Goal: Use online tool/utility: Use online tool/utility

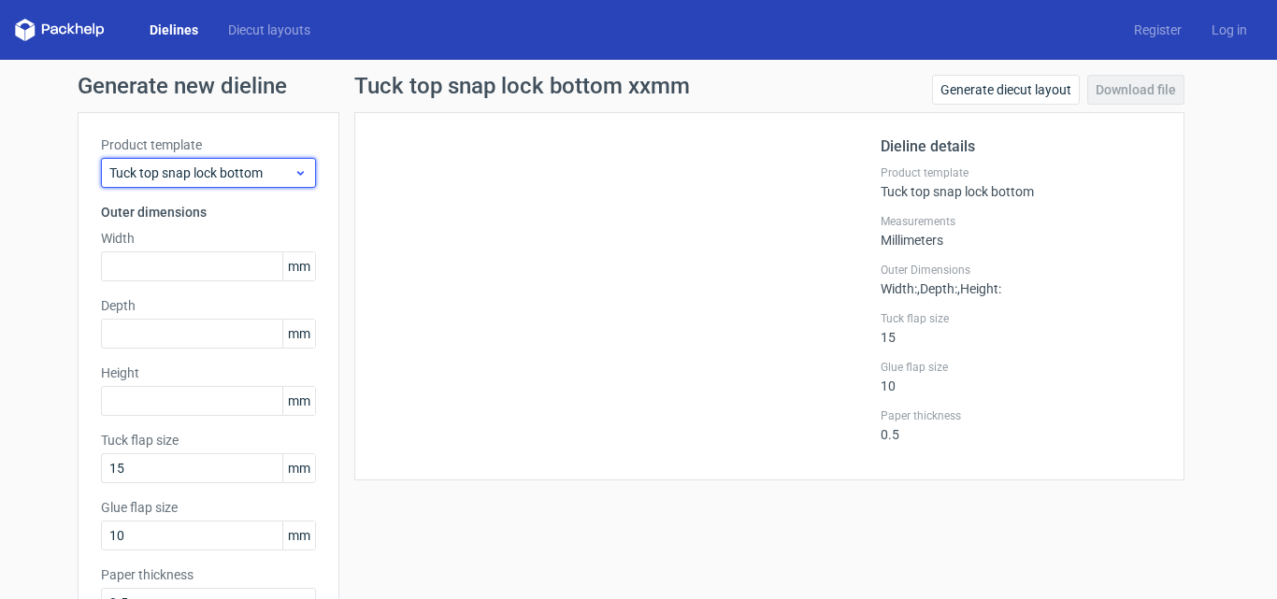
click at [200, 175] on span "Tuck top snap lock bottom" at bounding box center [201, 173] width 184 height 19
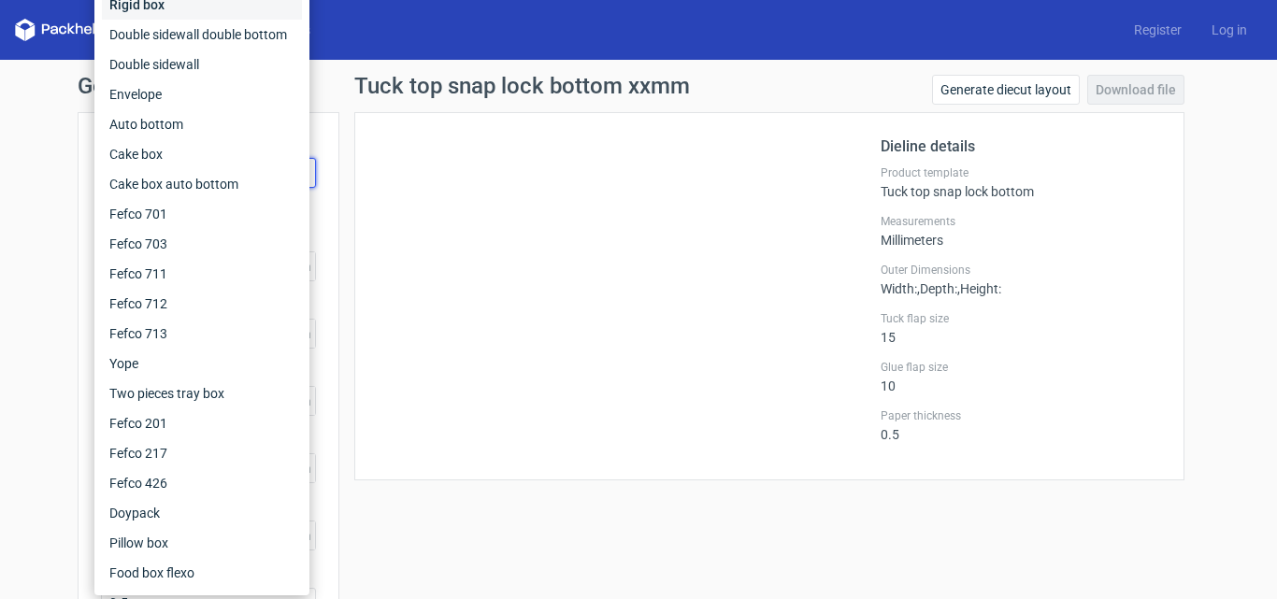
click at [192, 8] on div "Rigid box" at bounding box center [202, 5] width 200 height 30
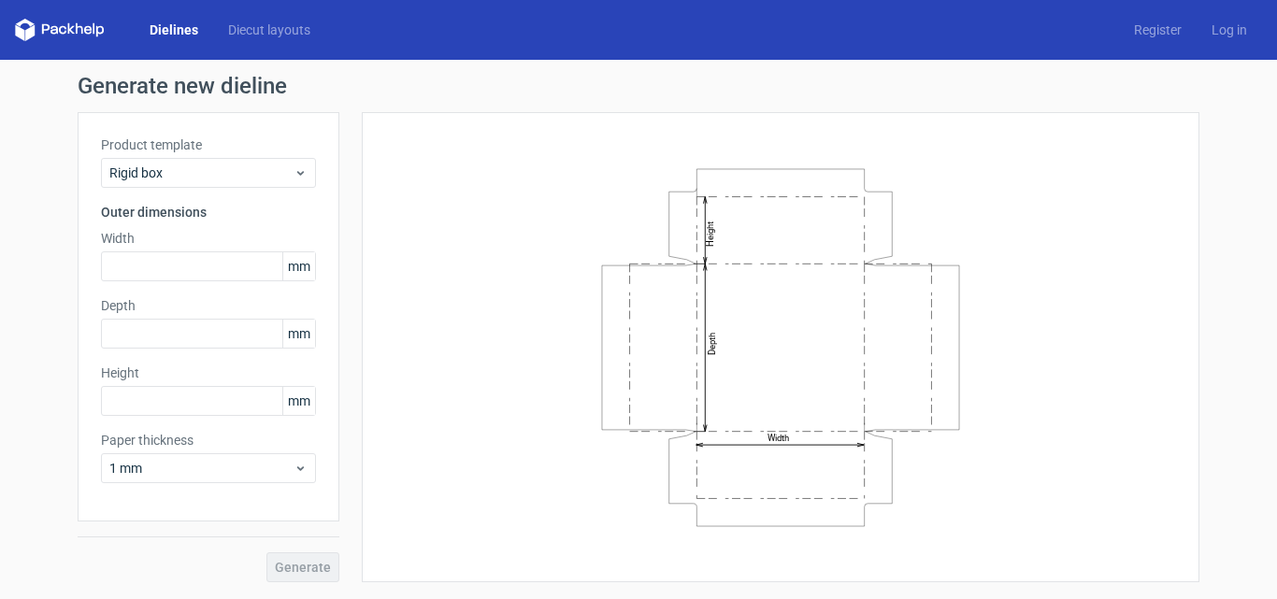
click at [219, 192] on div "Product template Rigid box Outer dimensions Width mm Depth mm Height mm Paper t…" at bounding box center [209, 316] width 262 height 409
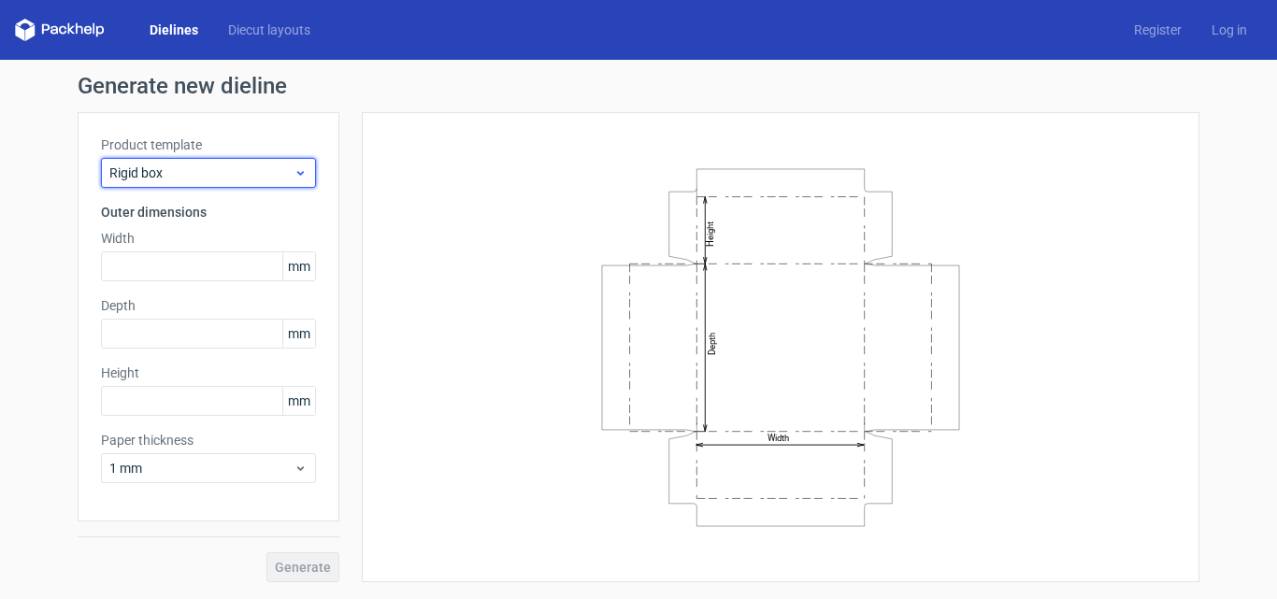
click at [219, 174] on span "Rigid box" at bounding box center [201, 173] width 184 height 19
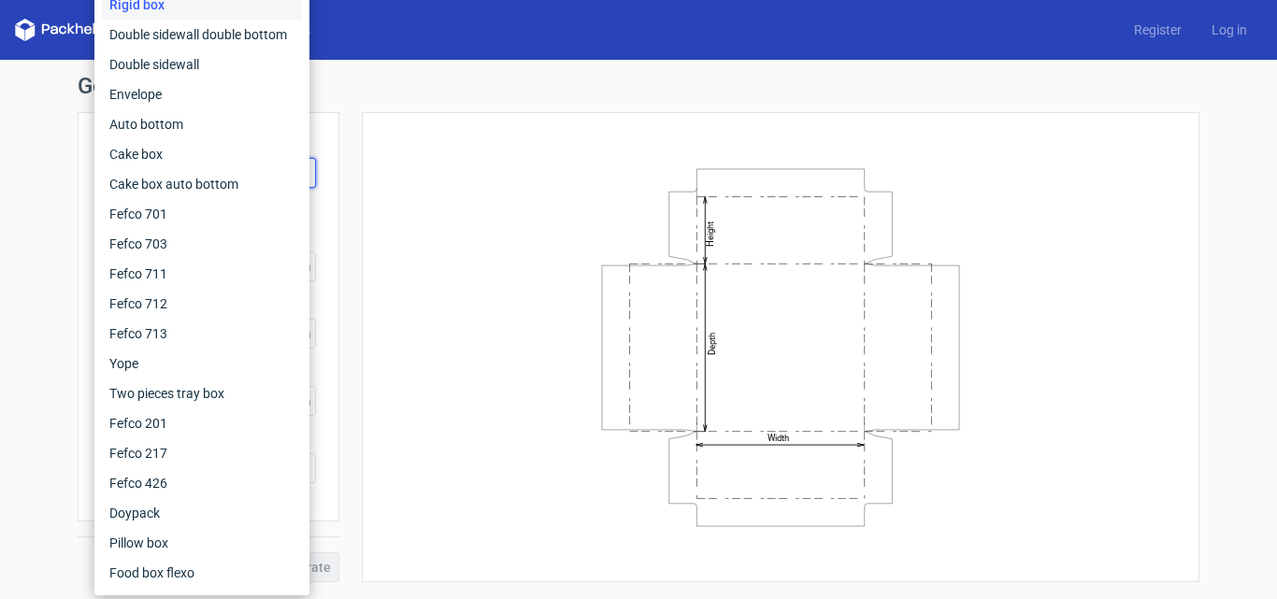
click at [779, 105] on div "Generate new dieline Product template Rigid box Outer dimensions Width mm Depth…" at bounding box center [639, 329] width 1122 height 508
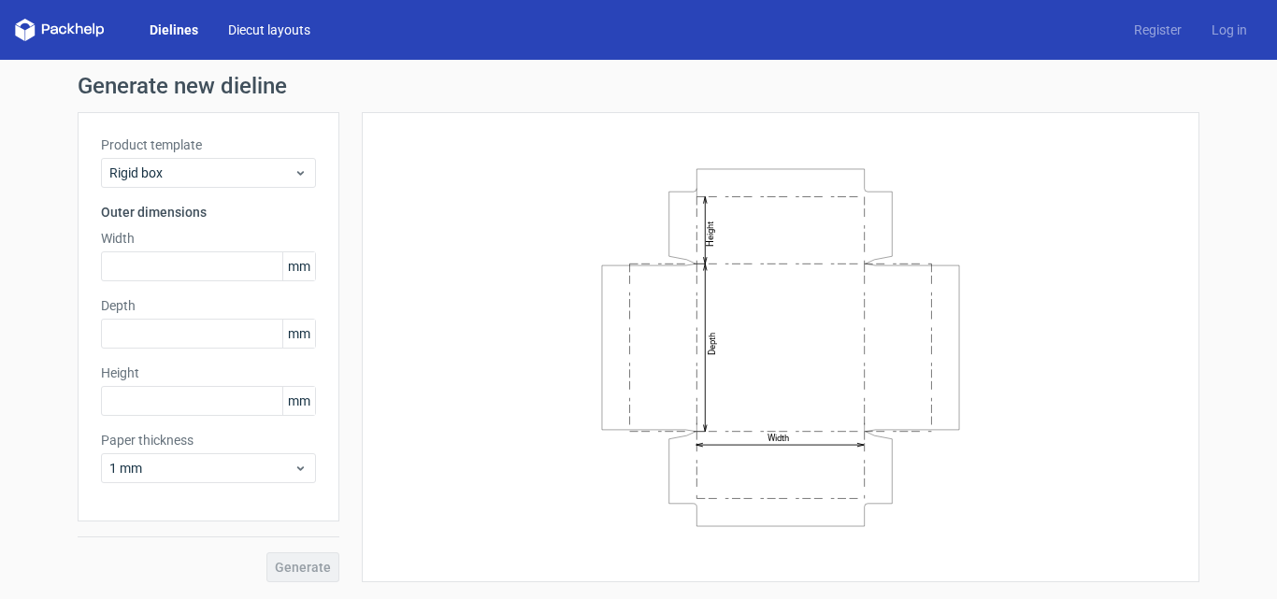
click at [271, 33] on link "Diecut layouts" at bounding box center [269, 30] width 112 height 19
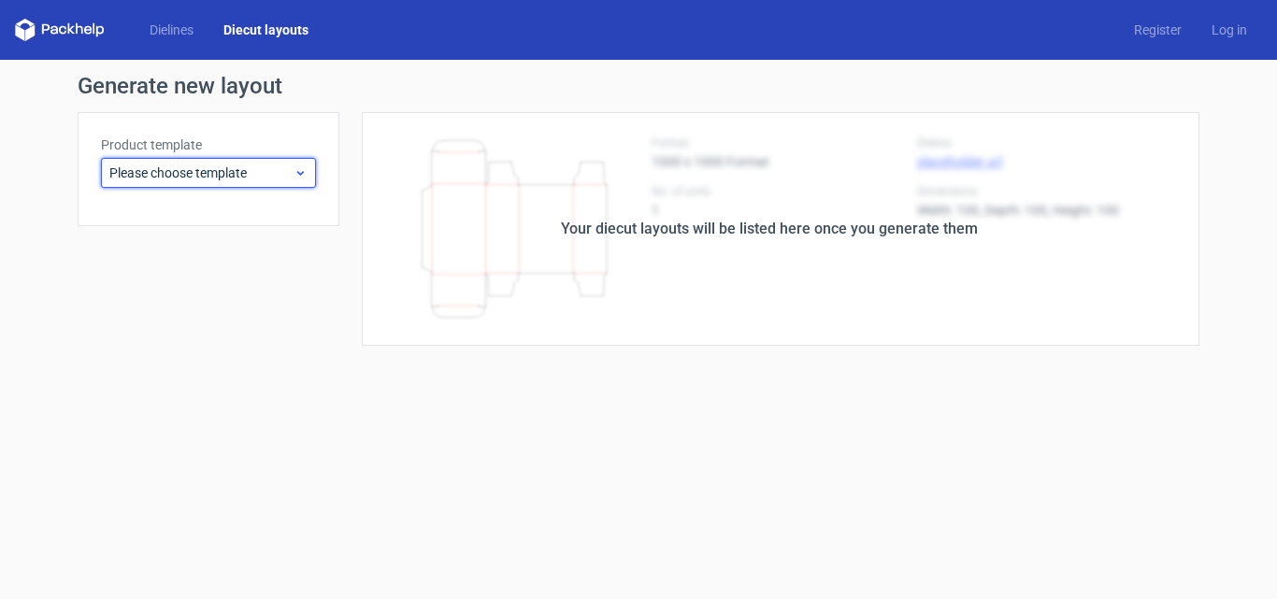
click at [248, 173] on span "Please choose template" at bounding box center [201, 173] width 184 height 19
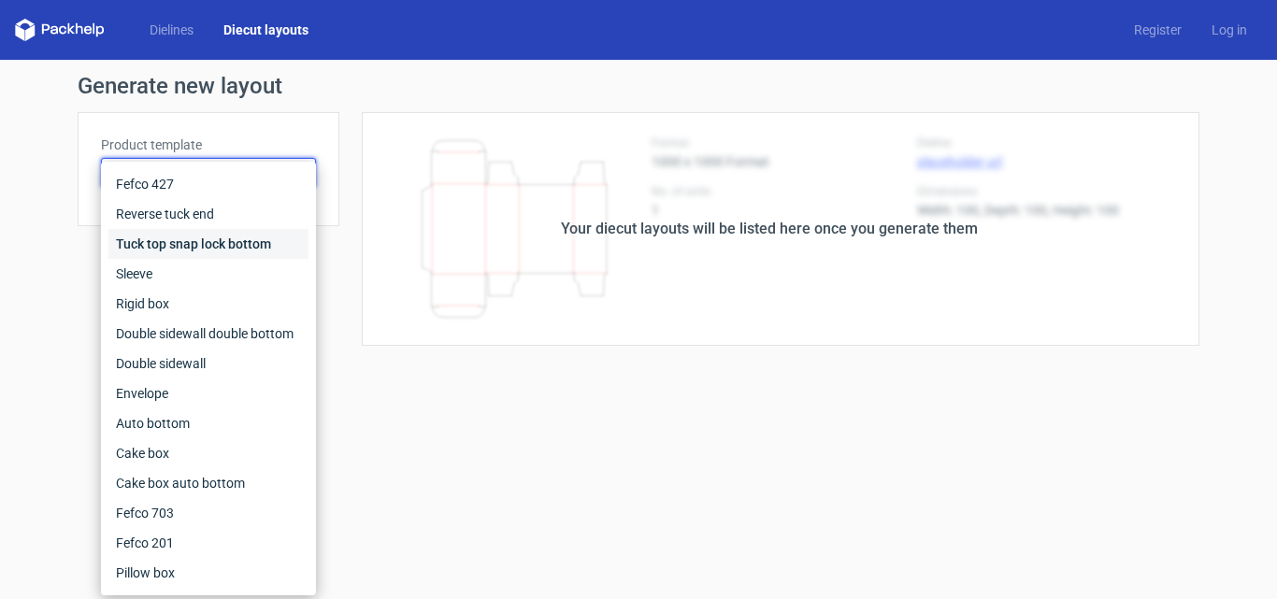
click at [265, 243] on div "Tuck top snap lock bottom" at bounding box center [208, 244] width 200 height 30
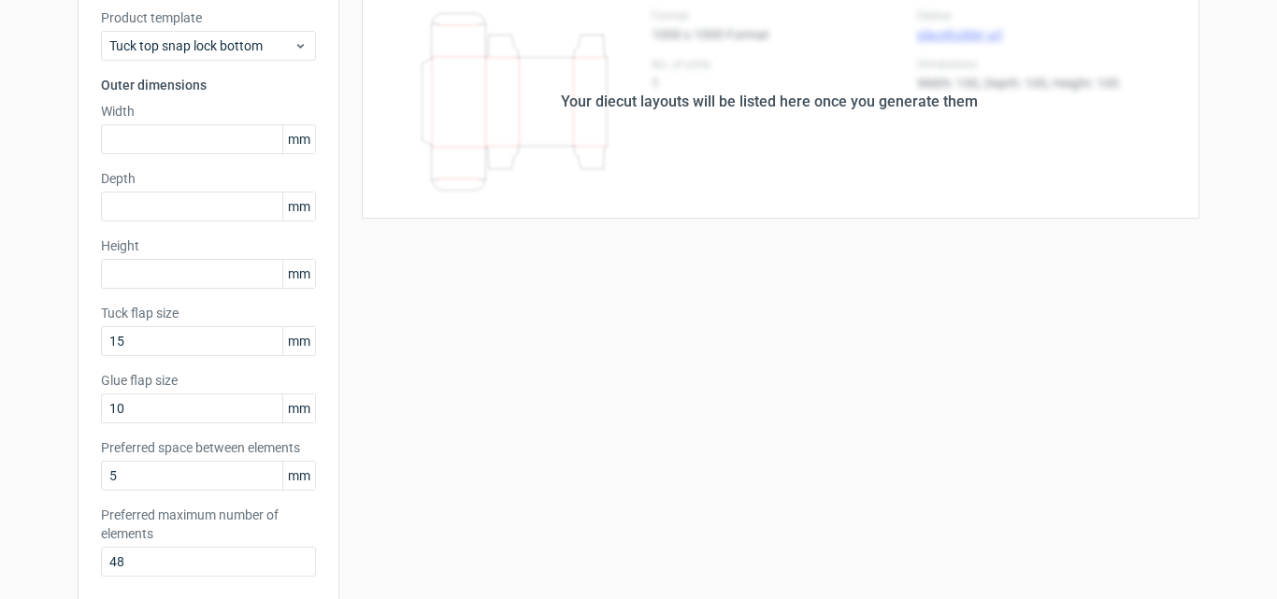
scroll to position [93, 0]
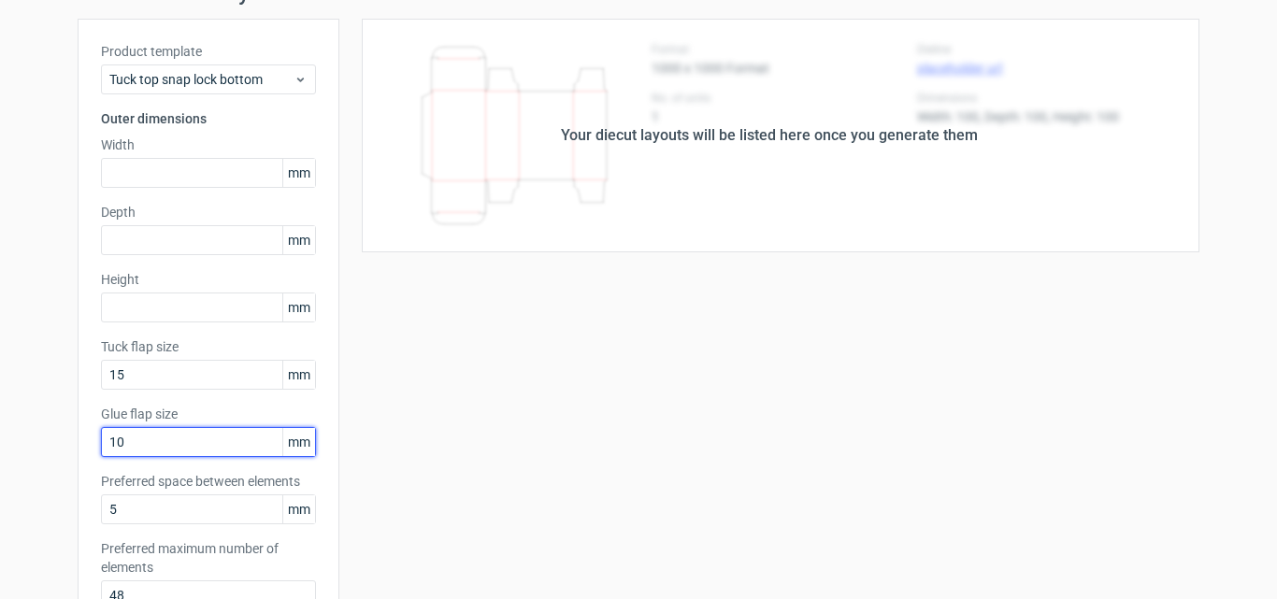
drag, startPoint x: 121, startPoint y: 443, endPoint x: 95, endPoint y: 446, distance: 25.4
click at [101, 446] on input "10" at bounding box center [208, 442] width 215 height 30
click at [725, 407] on div "Your diecut layouts will be listed here once you generate them Height Depth Wid…" at bounding box center [769, 526] width 860 height 1014
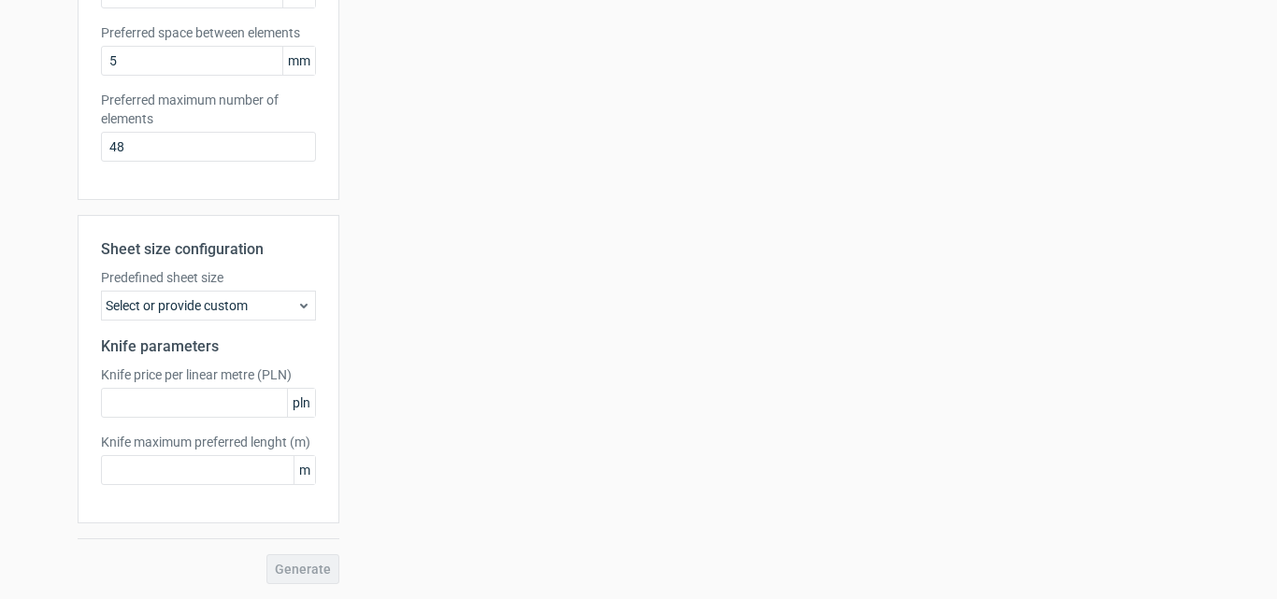
scroll to position [0, 0]
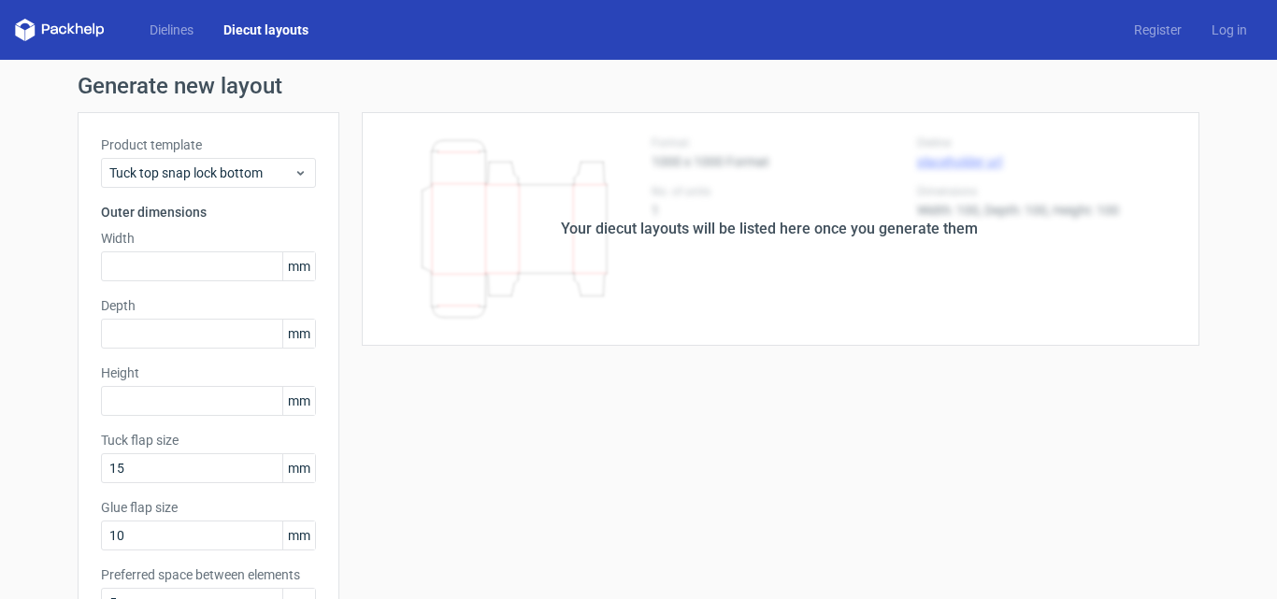
click at [339, 216] on div "Your diecut layouts will be listed here once you generate them" at bounding box center [769, 229] width 860 height 234
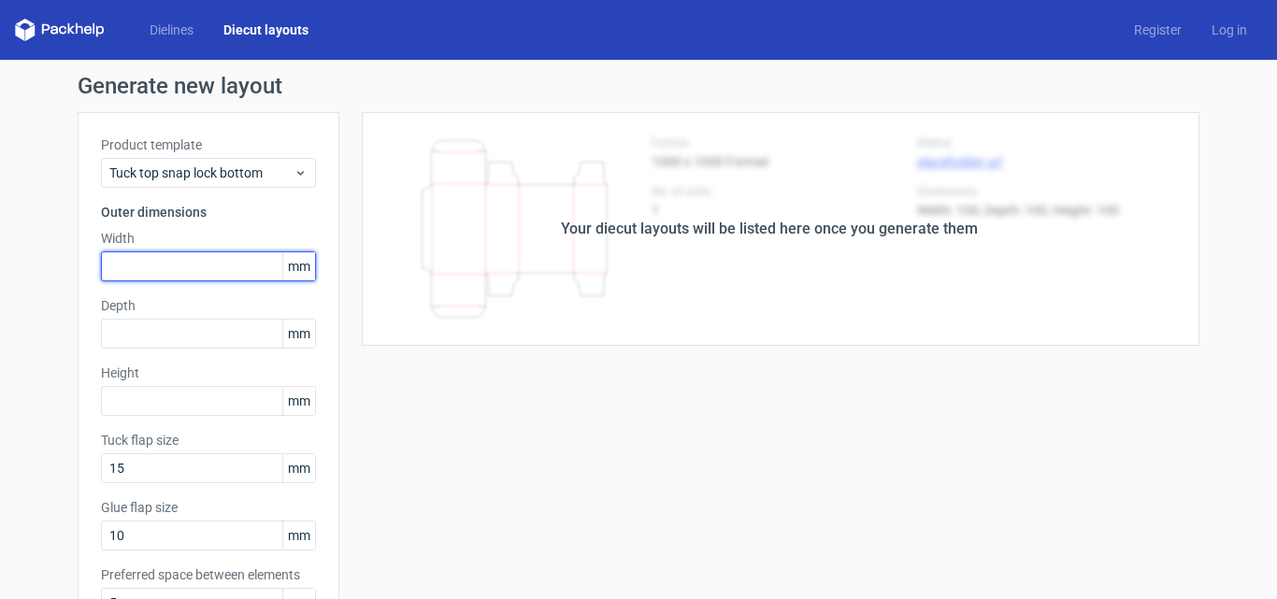
click at [191, 268] on input "text" at bounding box center [208, 266] width 215 height 30
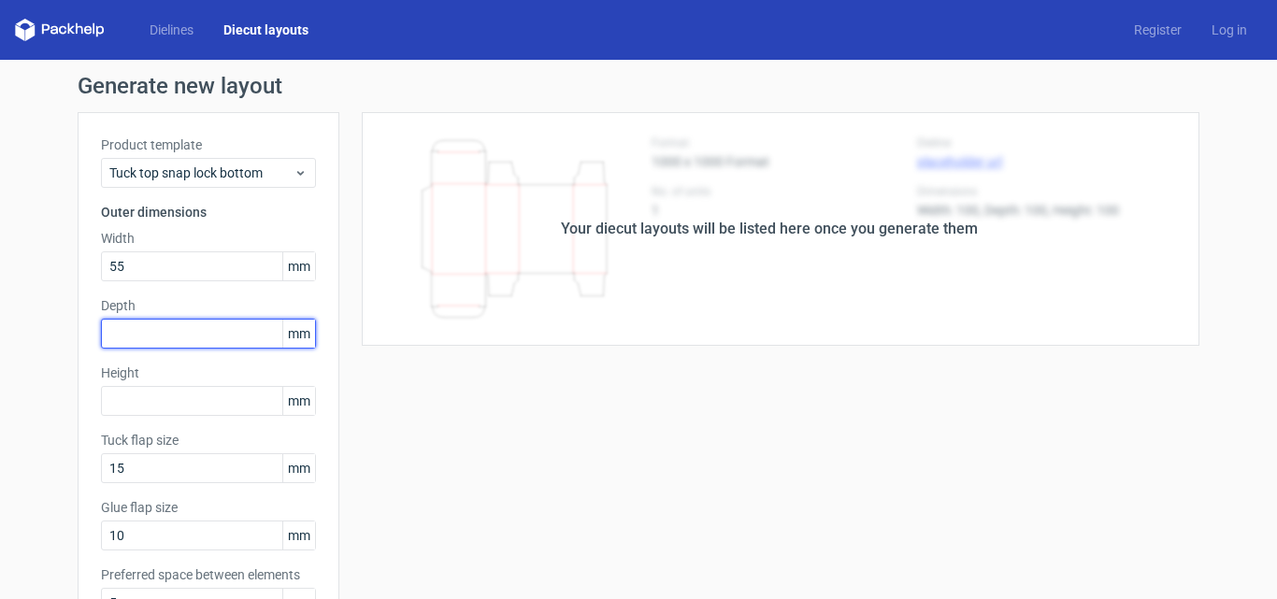
click at [149, 338] on input "text" at bounding box center [208, 334] width 215 height 30
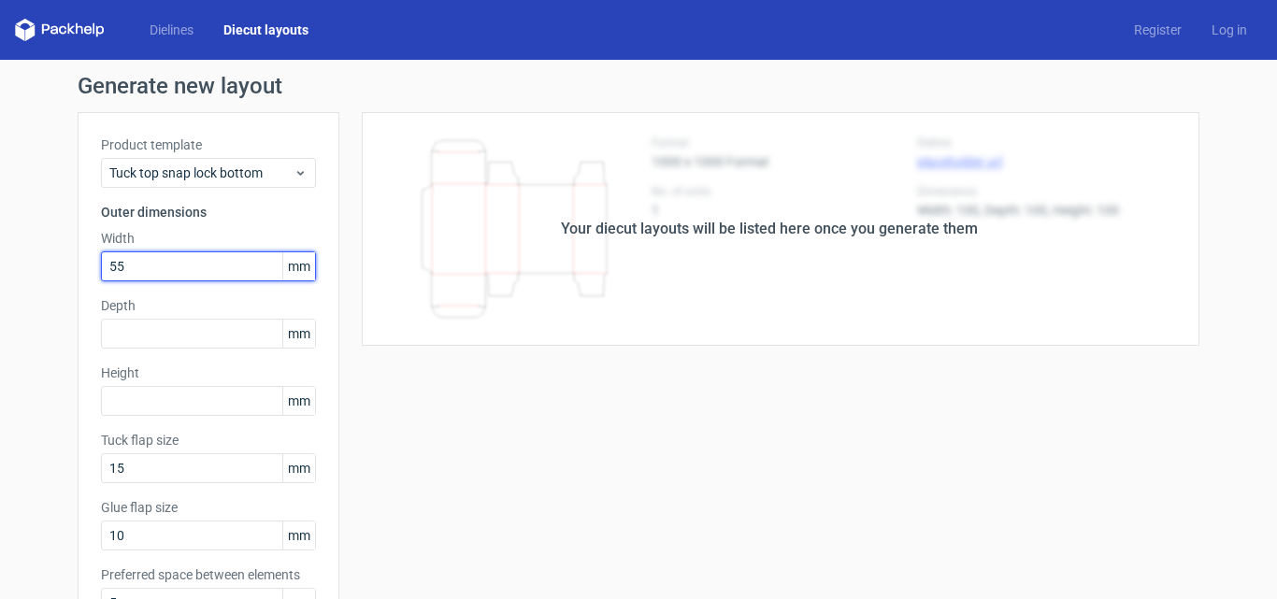
click at [134, 269] on input "55" at bounding box center [208, 266] width 215 height 30
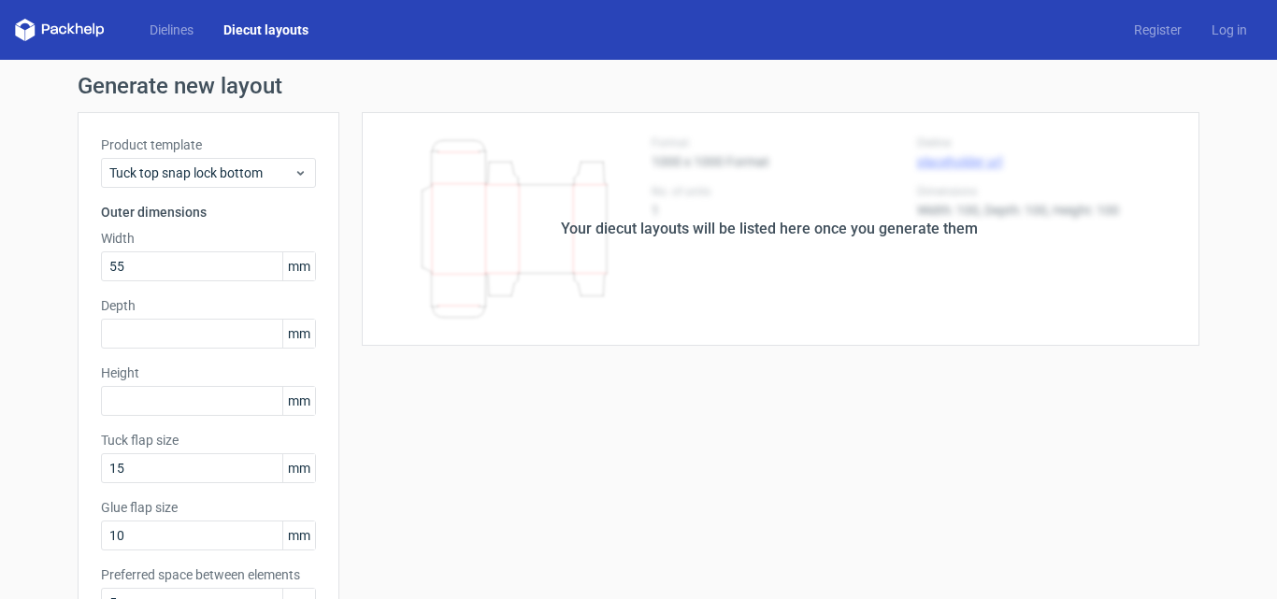
click at [292, 265] on span "mm" at bounding box center [298, 266] width 33 height 28
click at [282, 265] on span "mm" at bounding box center [298, 266] width 33 height 28
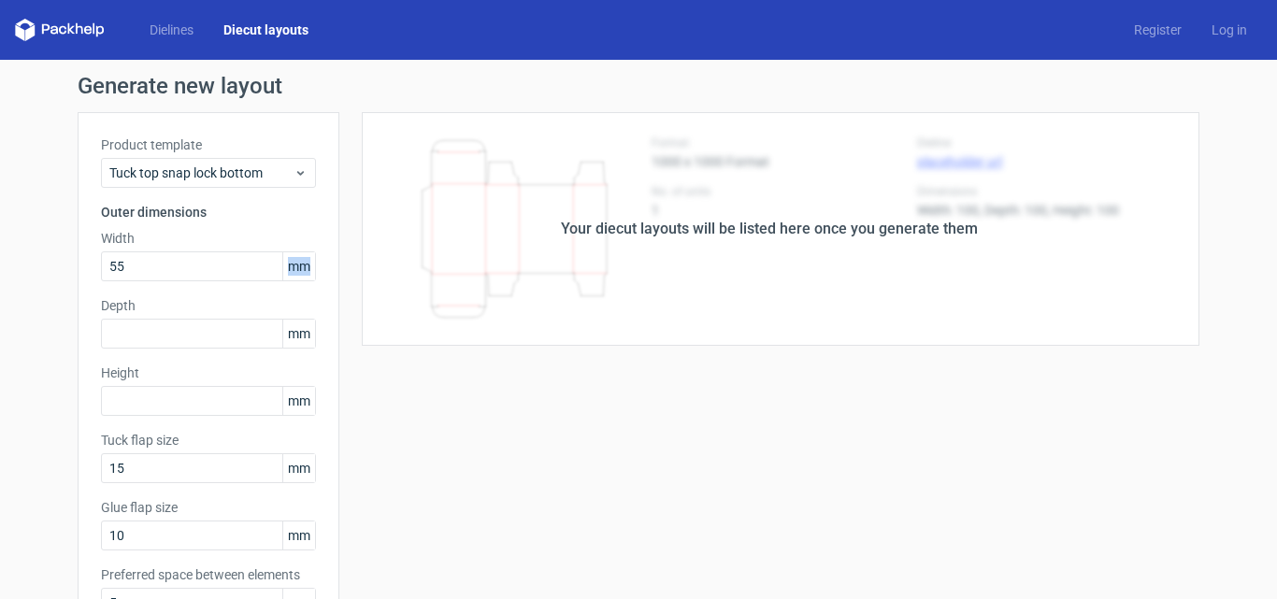
click at [282, 265] on span "mm" at bounding box center [298, 266] width 33 height 28
click at [180, 273] on input "55" at bounding box center [208, 266] width 215 height 30
drag, startPoint x: 125, startPoint y: 259, endPoint x: 60, endPoint y: 257, distance: 65.5
click at [62, 257] on div "Generate new layout Product template Tuck top snap lock bottom Outer dimensions…" at bounding box center [638, 600] width 1277 height 1081
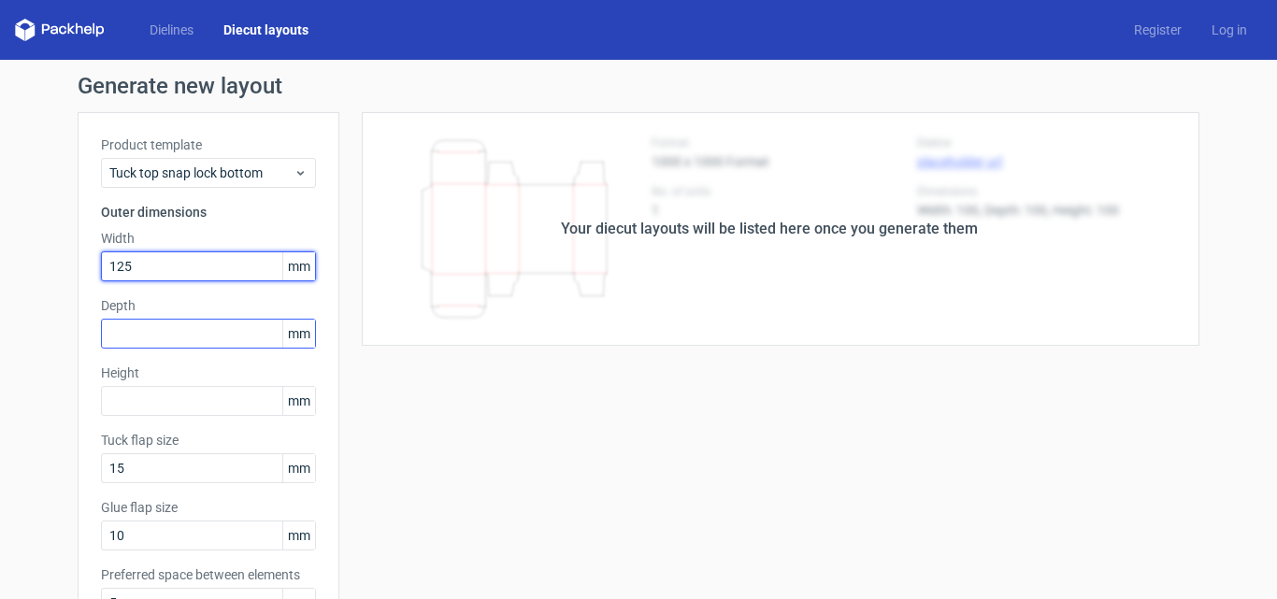
type input "125"
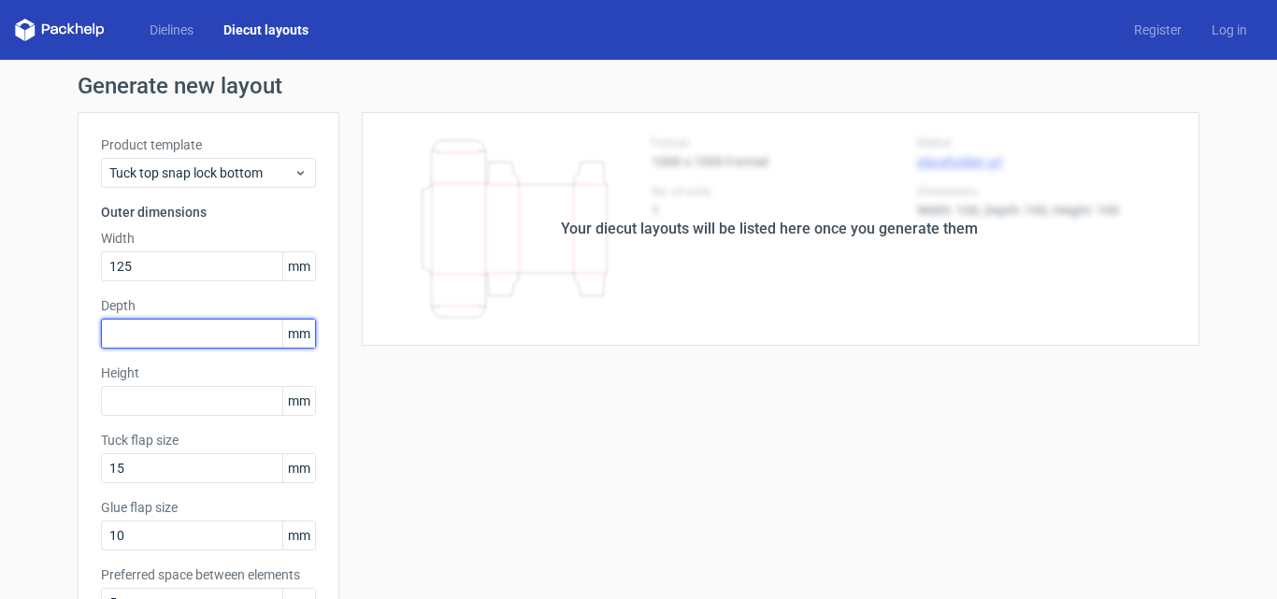
click at [145, 336] on input "text" at bounding box center [208, 334] width 215 height 30
type input "485"
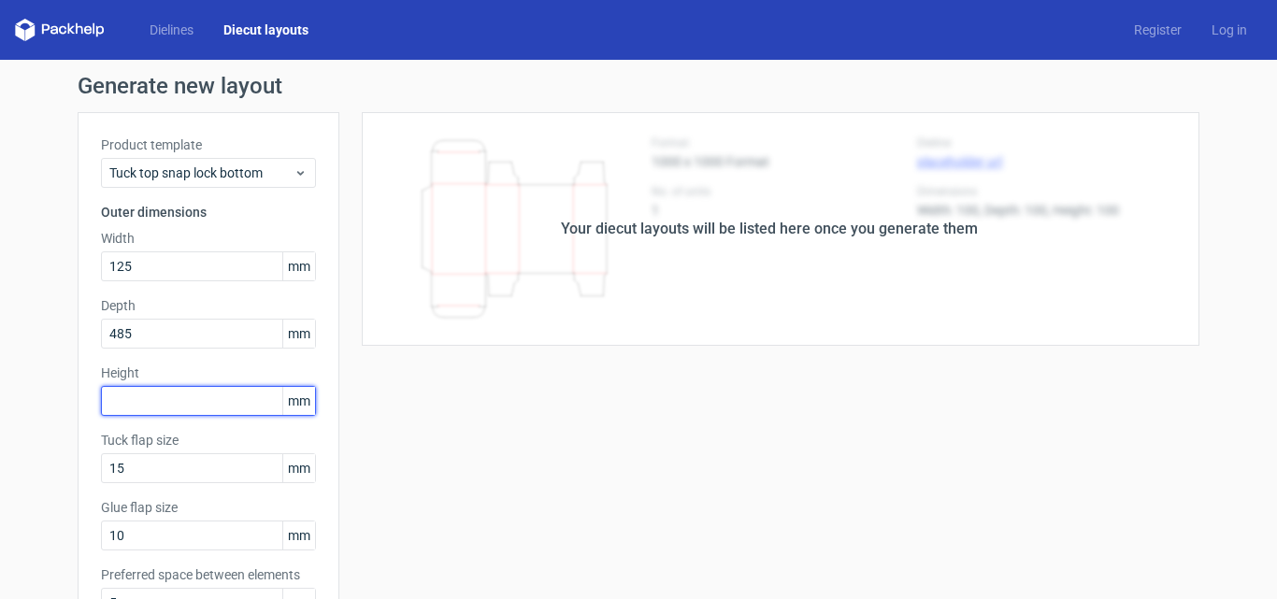
click at [172, 405] on input "text" at bounding box center [208, 401] width 215 height 30
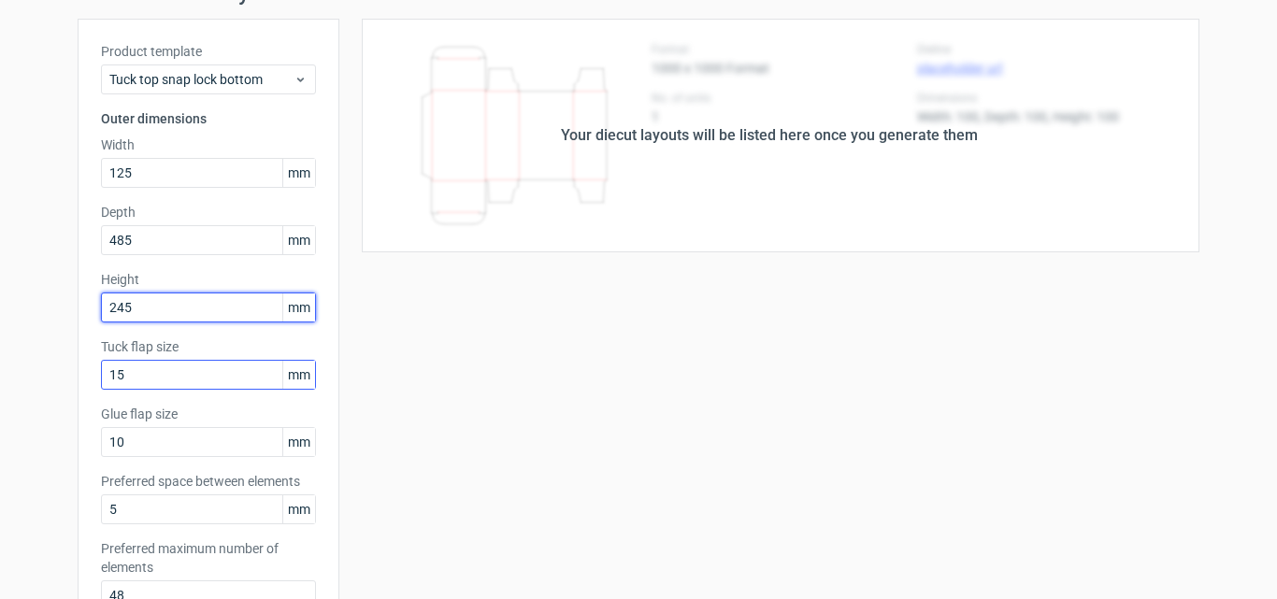
type input "245"
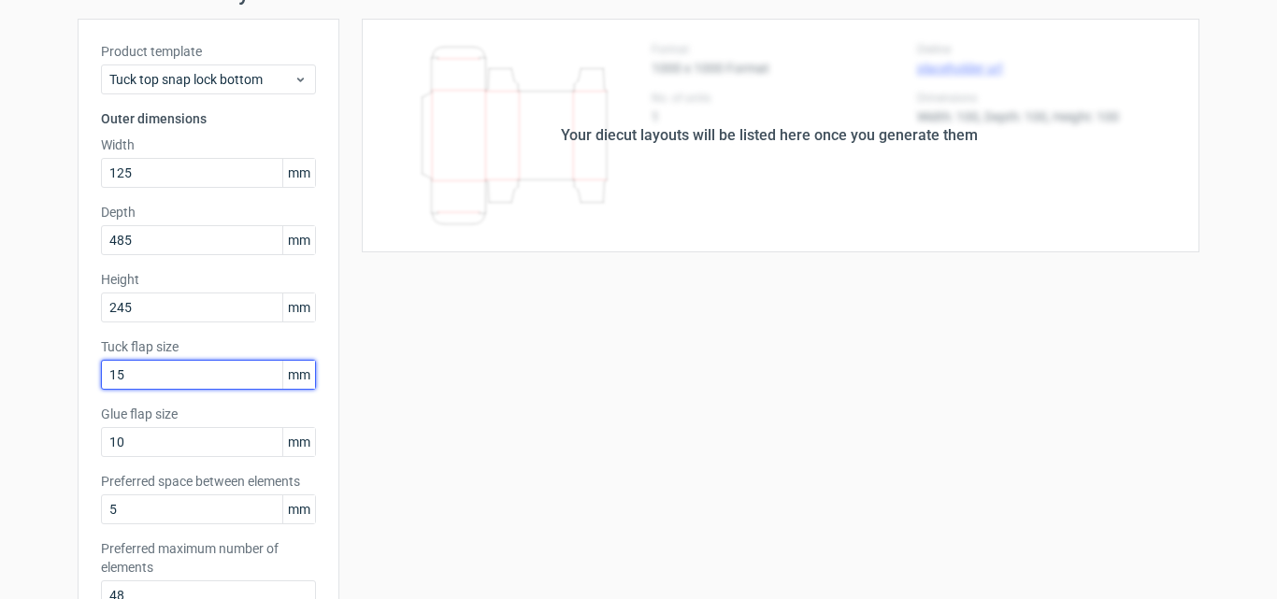
click at [187, 370] on input "15" at bounding box center [208, 375] width 215 height 30
drag, startPoint x: 157, startPoint y: 377, endPoint x: 52, endPoint y: 370, distance: 104.9
click at [52, 370] on div "Generate new layout Product template Tuck top snap lock bottom Outer dimensions…" at bounding box center [638, 506] width 1277 height 1081
type input "25"
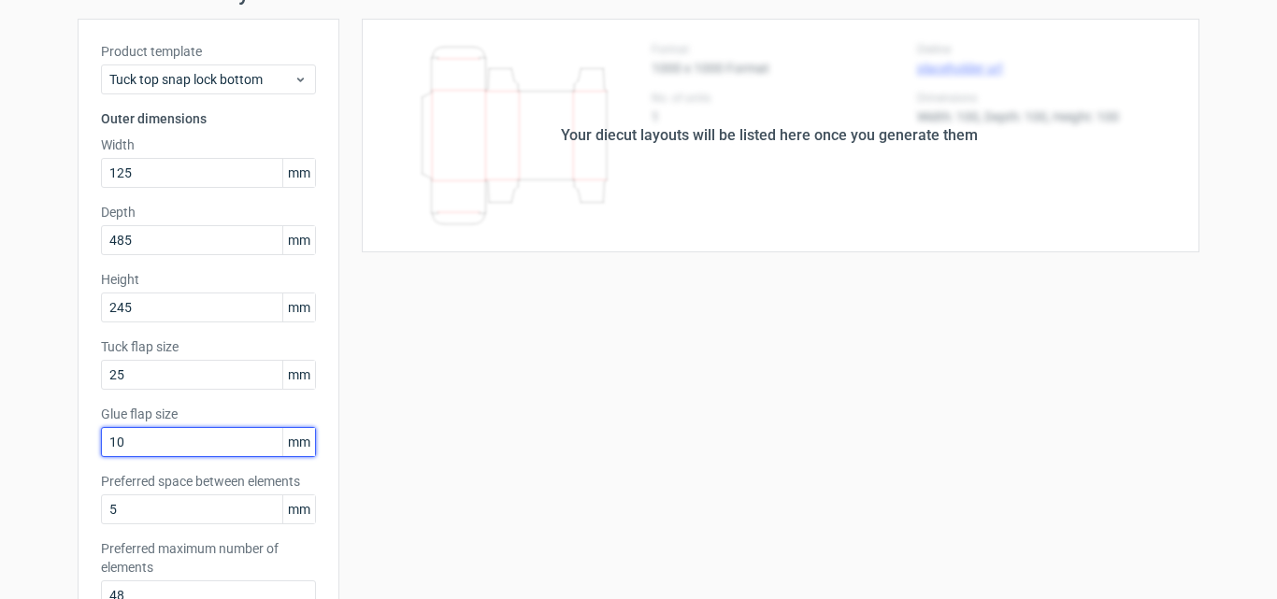
drag, startPoint x: 134, startPoint y: 439, endPoint x: 37, endPoint y: 423, distance: 97.6
click at [37, 423] on div "Generate new layout Product template Tuck top snap lock bottom Outer dimensions…" at bounding box center [638, 506] width 1277 height 1081
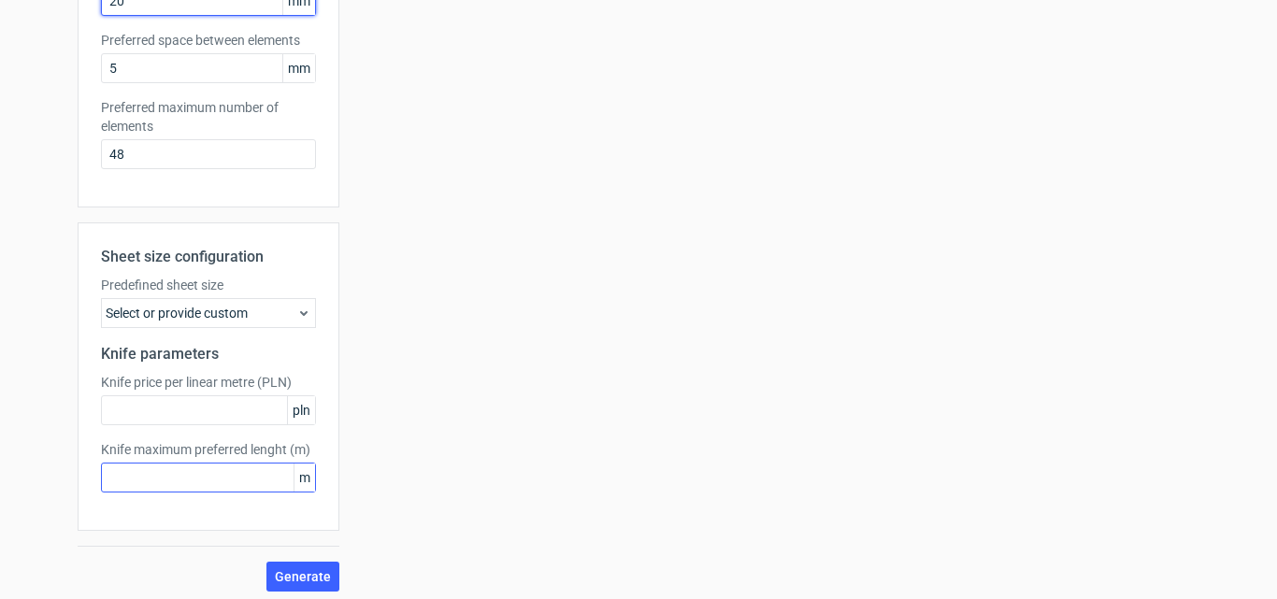
scroll to position [542, 0]
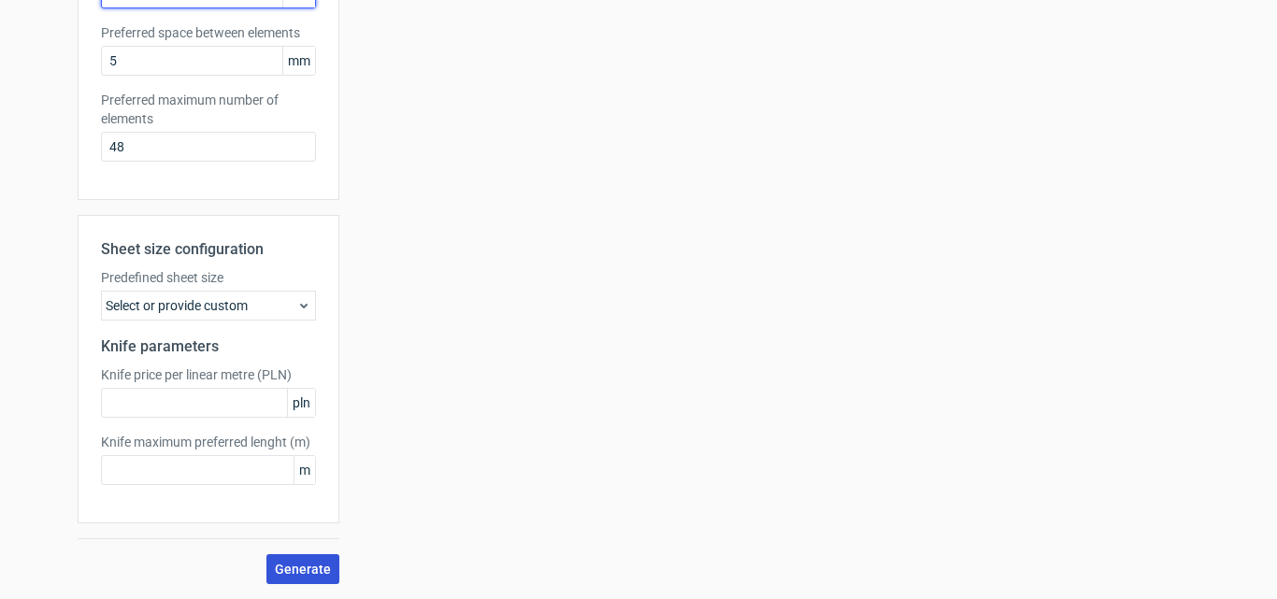
type input "20"
click at [293, 563] on span "Generate" at bounding box center [303, 569] width 56 height 13
click at [288, 573] on span "Generate" at bounding box center [303, 569] width 56 height 13
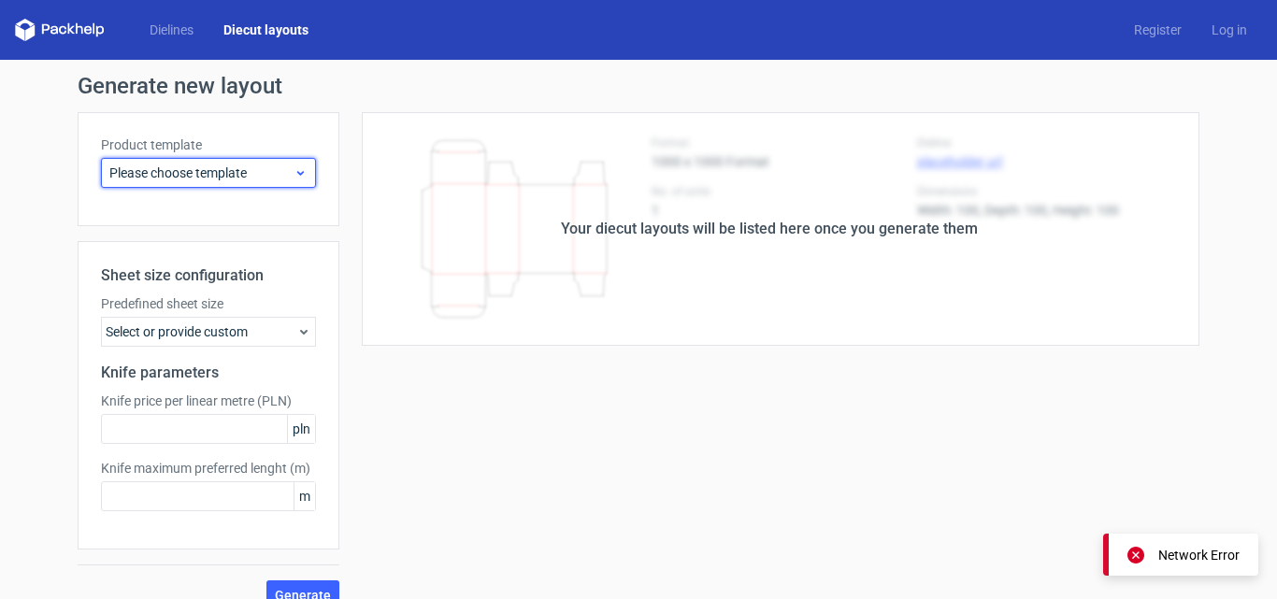
click at [261, 163] on div "Please choose template" at bounding box center [208, 173] width 215 height 30
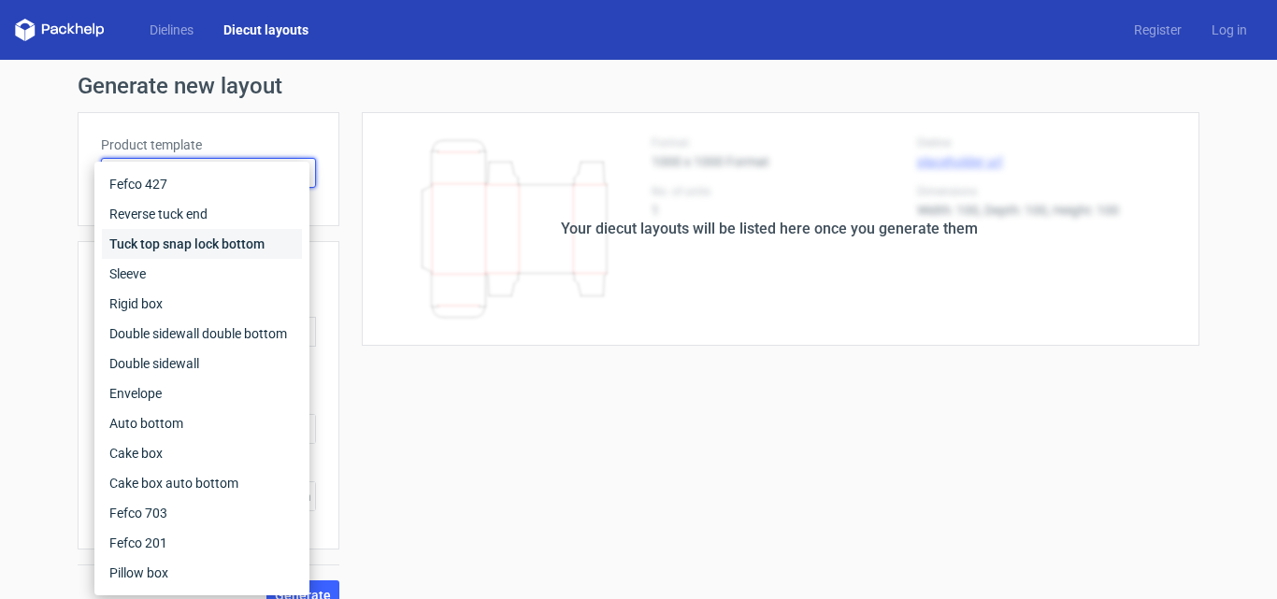
click at [231, 242] on div "Tuck top snap lock bottom" at bounding box center [202, 244] width 200 height 30
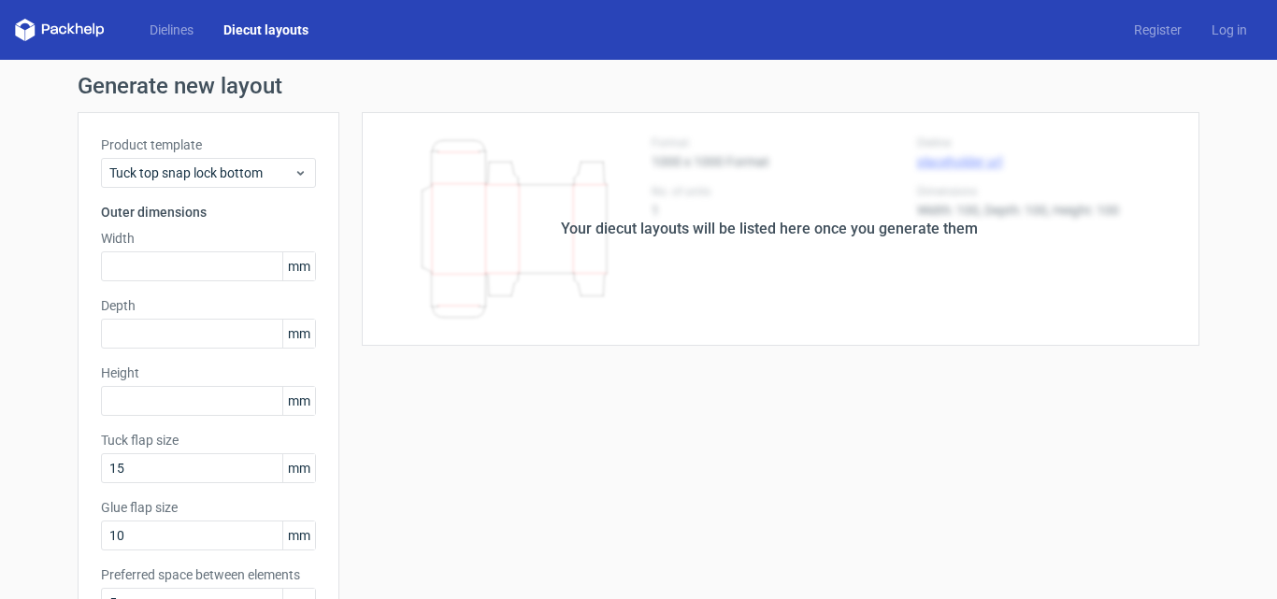
drag, startPoint x: 463, startPoint y: 388, endPoint x: 467, endPoint y: 371, distance: 17.5
